Goal: Check status: Check status

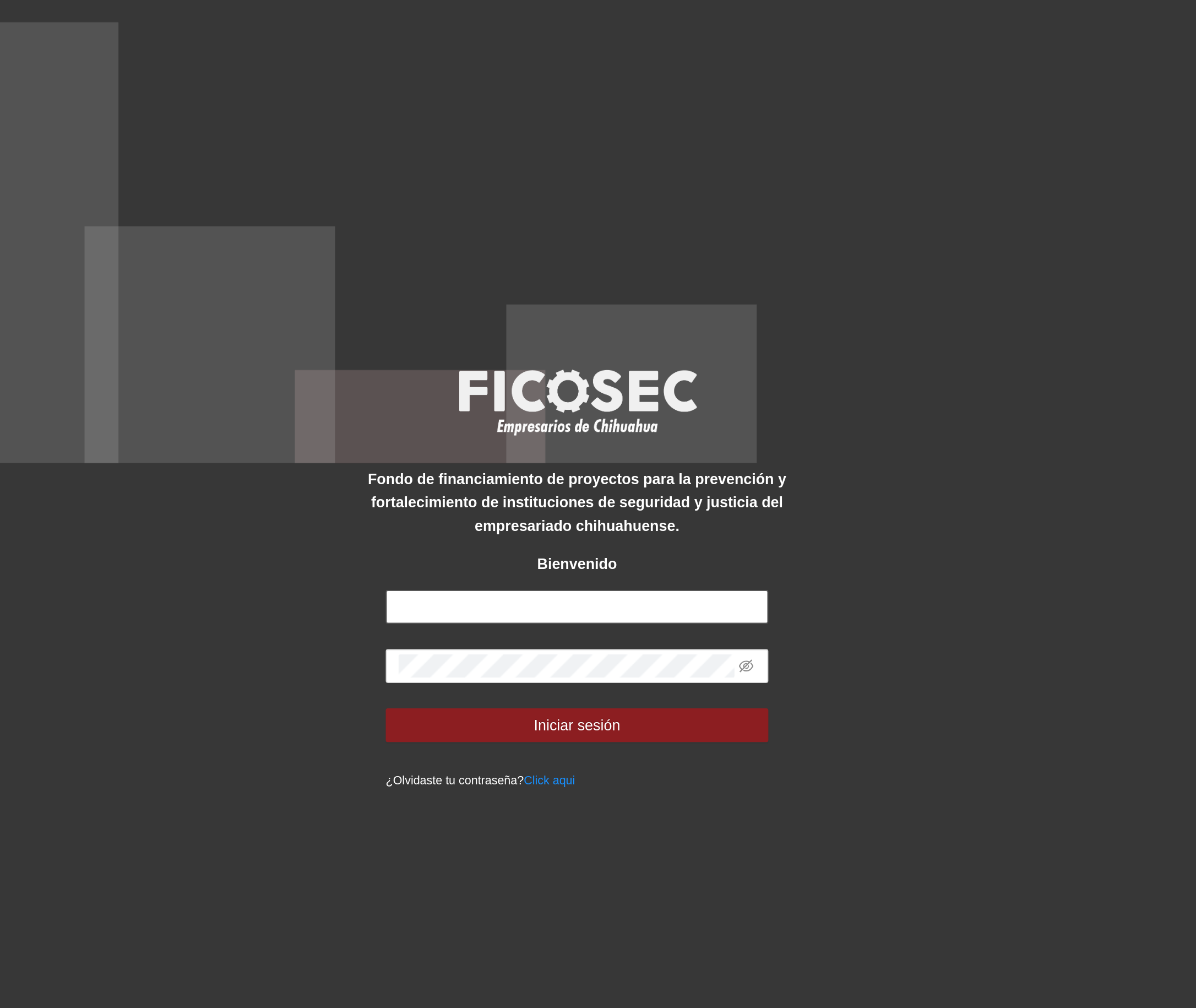
click at [525, 524] on input "text" at bounding box center [598, 526] width 199 height 18
type input "**********"
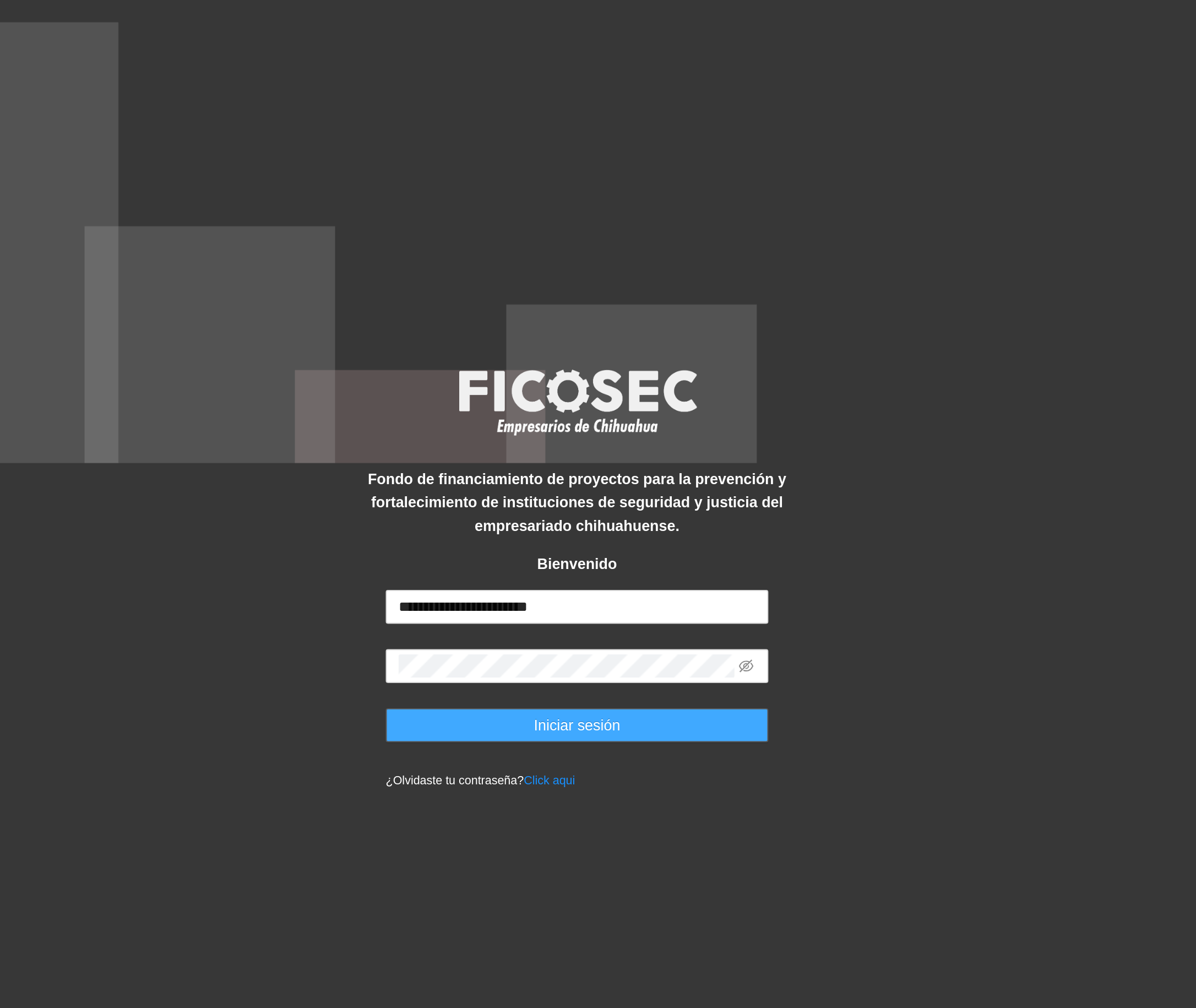
click at [558, 589] on button "Iniciar sesión" at bounding box center [598, 588] width 199 height 18
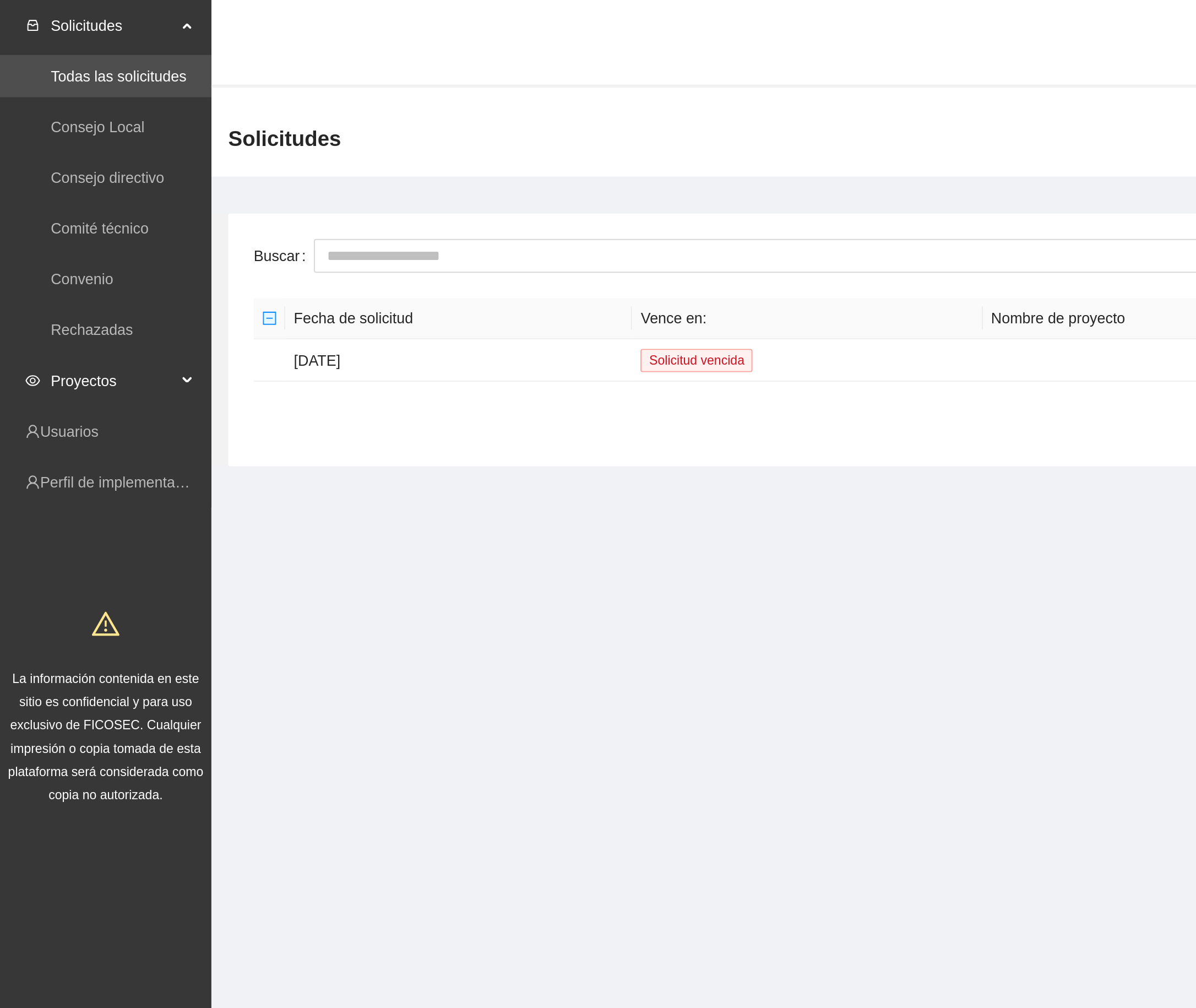
click at [62, 196] on span "Proyectos" at bounding box center [58, 198] width 65 height 22
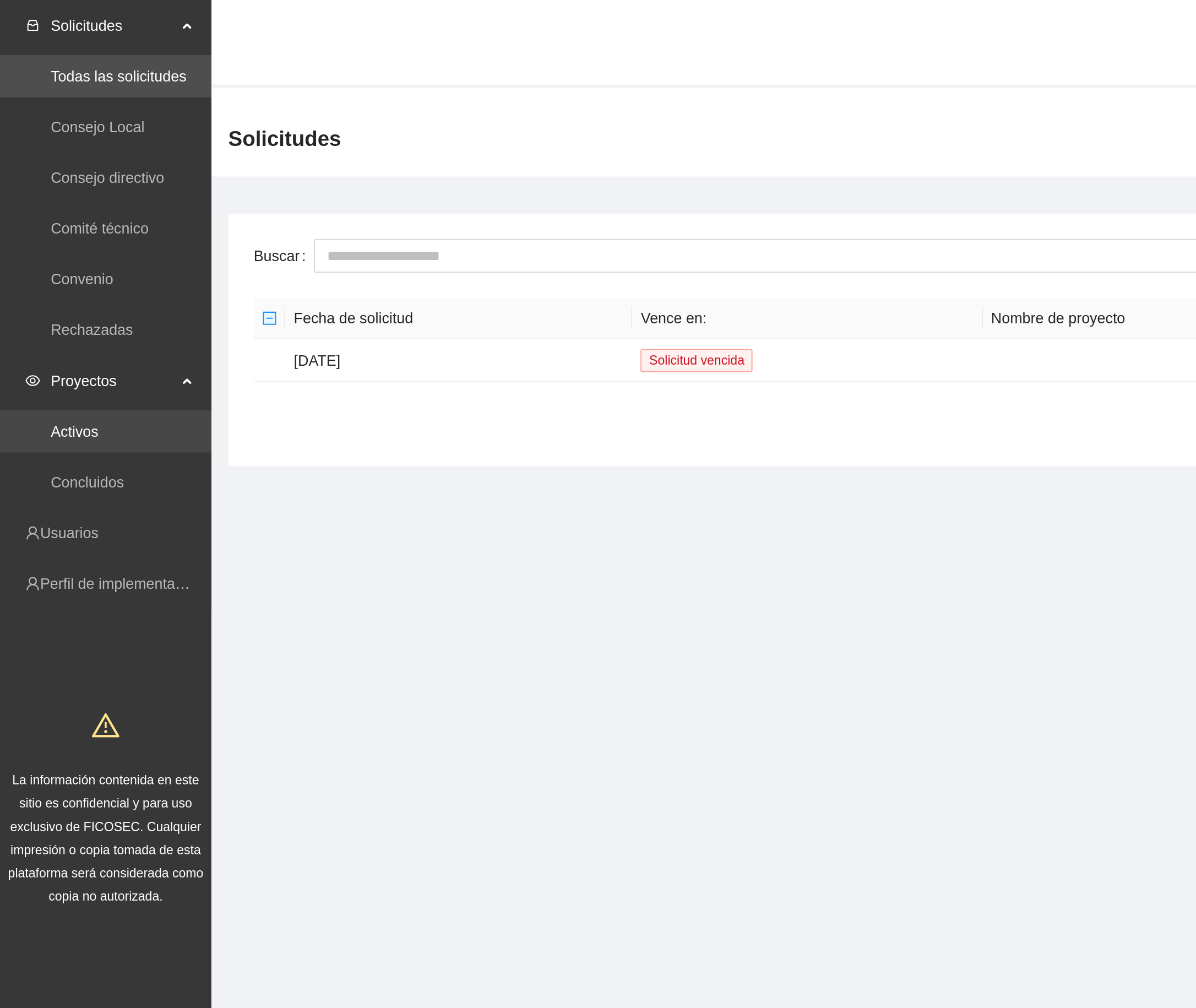
click at [46, 221] on link "Activos" at bounding box center [38, 224] width 24 height 9
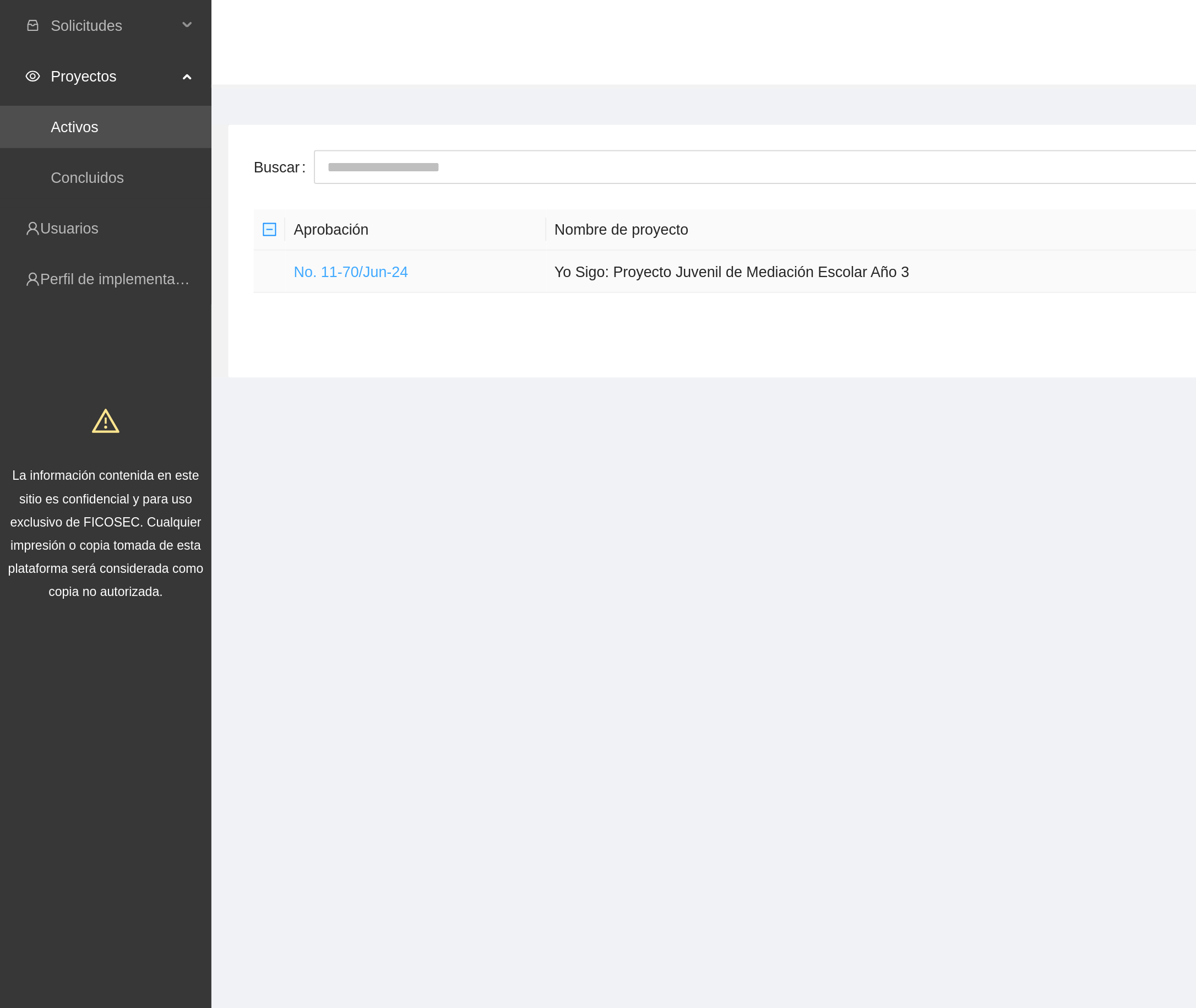
click at [192, 142] on link "No. 11-70/Jun-24" at bounding box center [182, 141] width 59 height 9
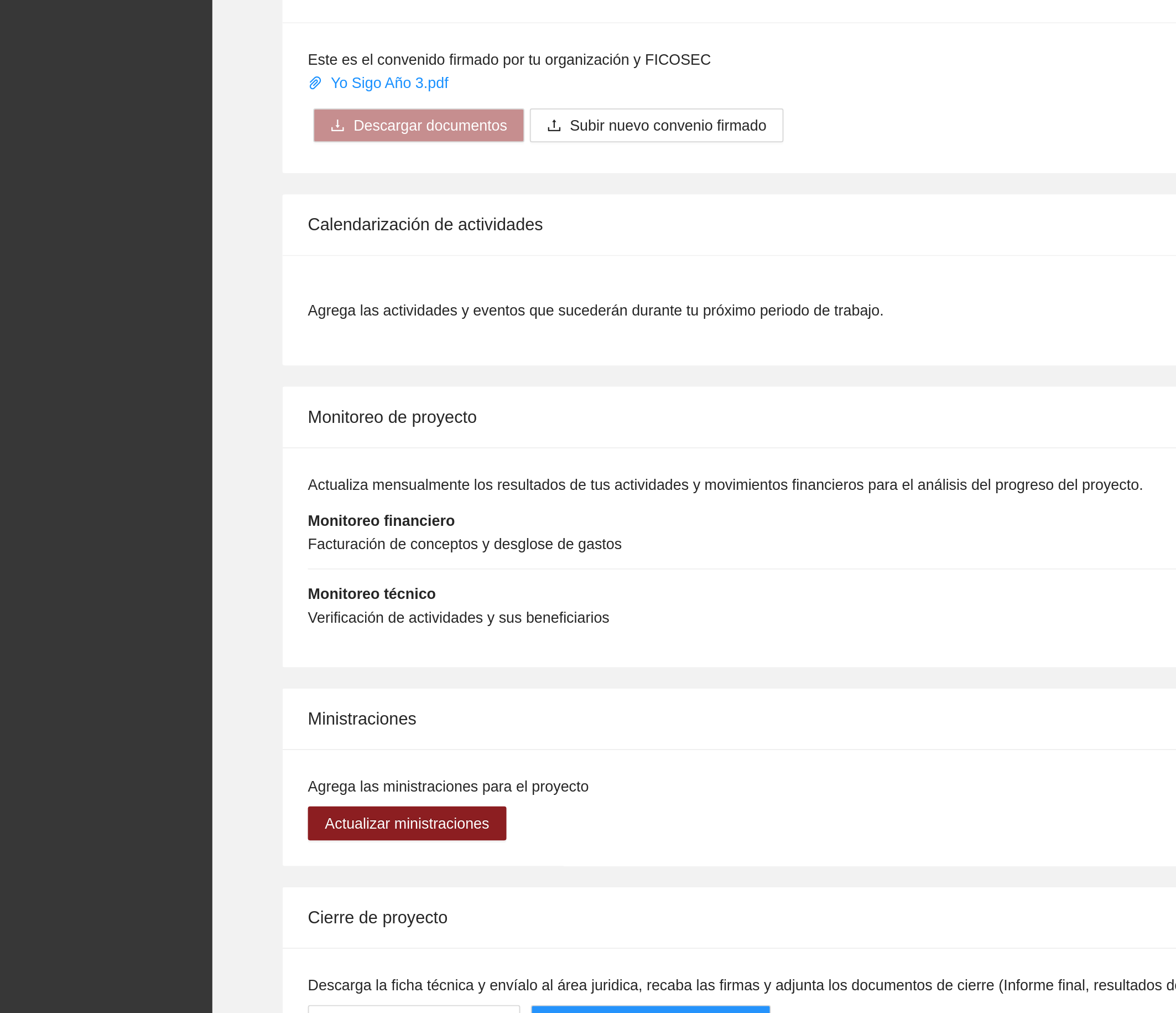
scroll to position [239, 0]
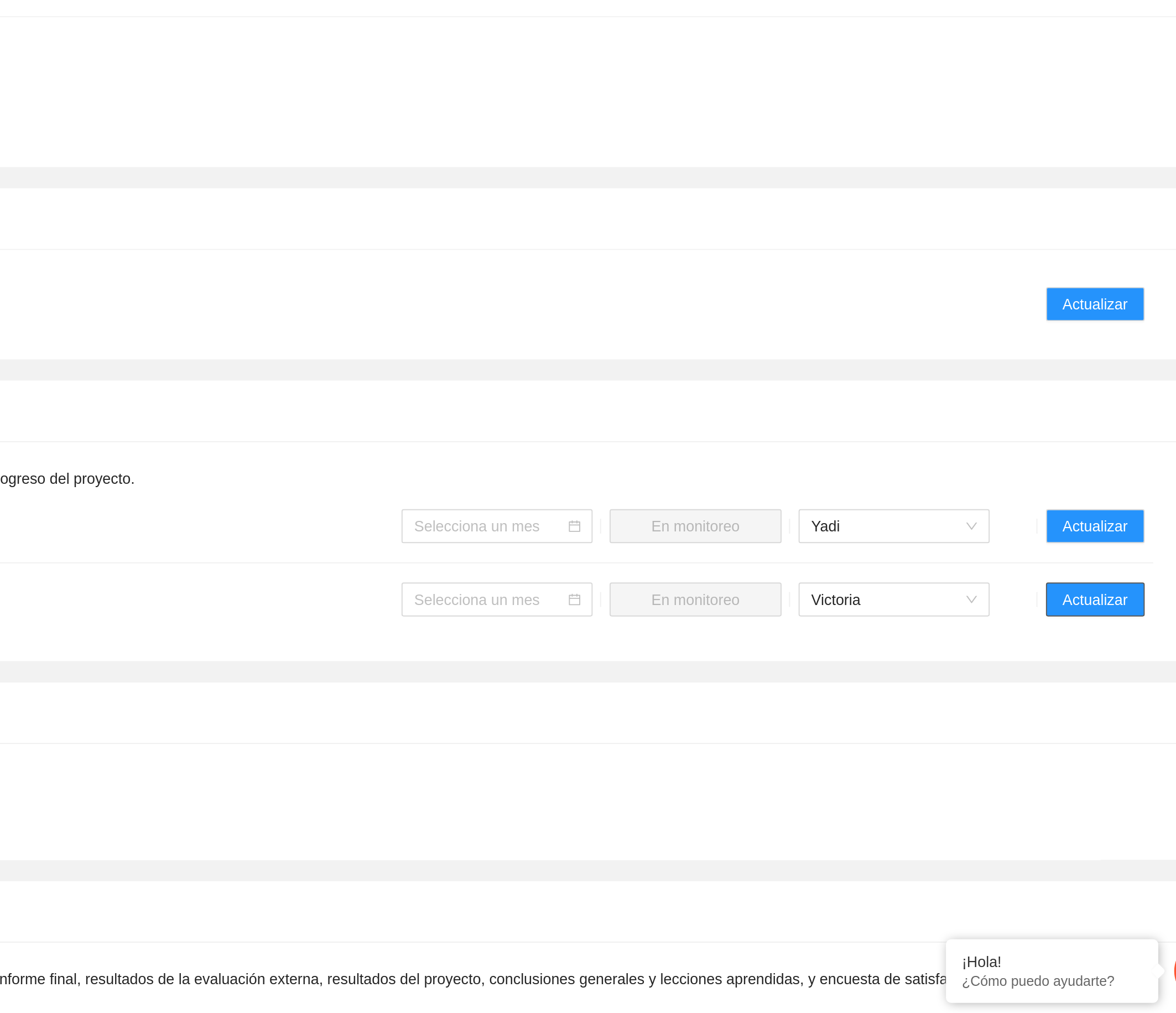
click at [1093, 803] on span "Actualizar" at bounding box center [1096, 797] width 34 height 12
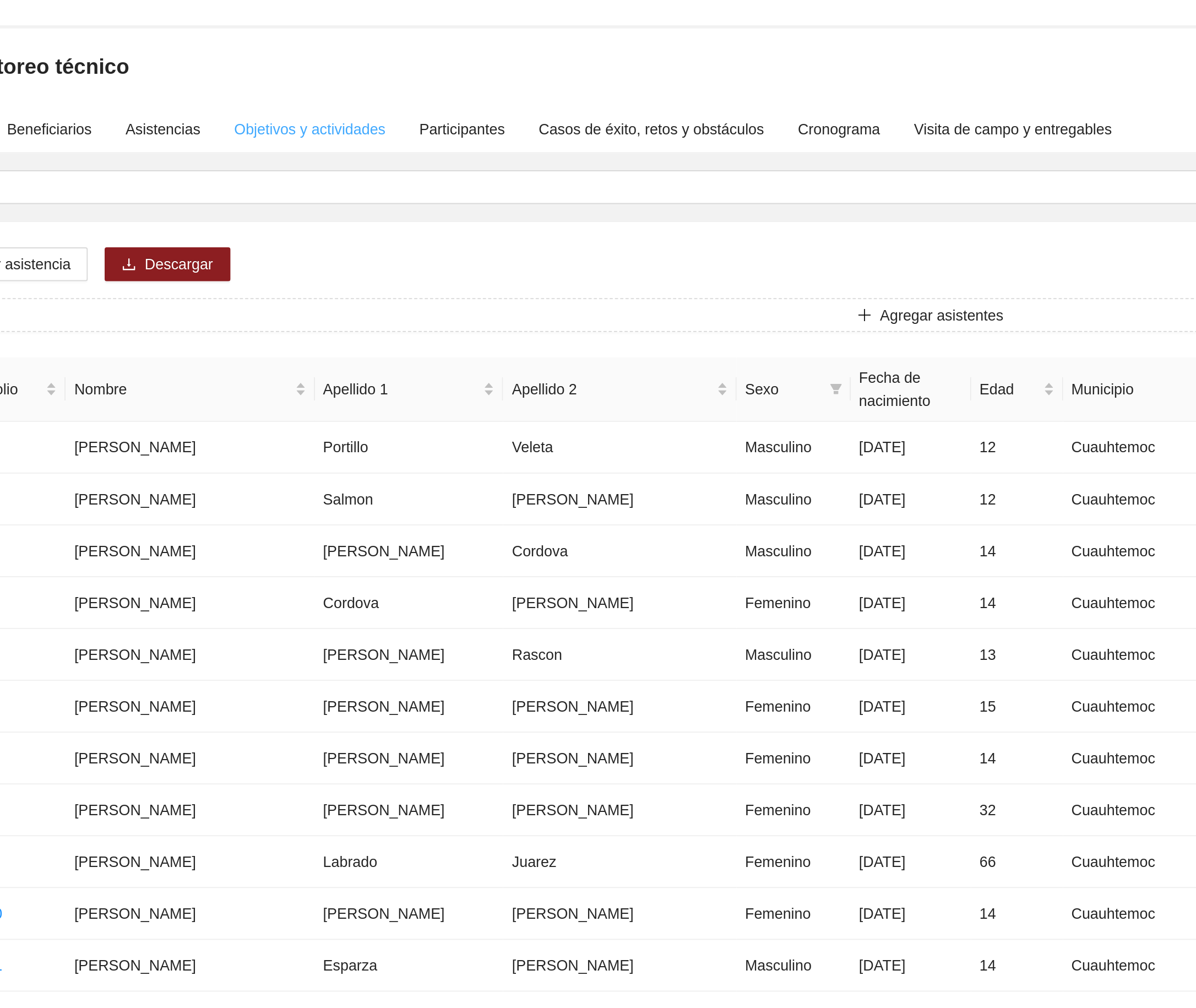
click at [335, 88] on div "Objetivos y actividades" at bounding box center [330, 98] width 79 height 25
